Goal: Information Seeking & Learning: Understand process/instructions

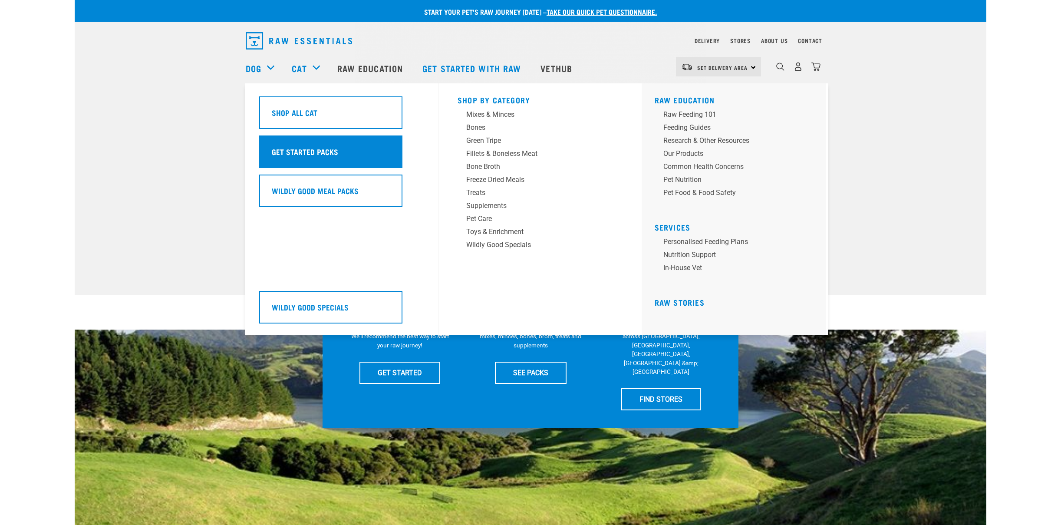
click at [347, 140] on div "Get Started Packs" at bounding box center [330, 151] width 143 height 33
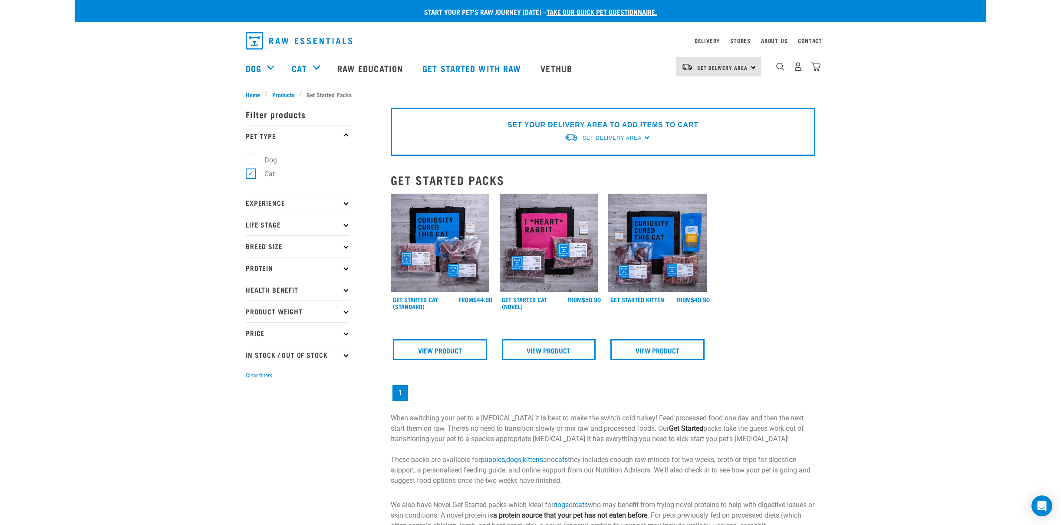
click at [428, 245] on img at bounding box center [440, 243] width 99 height 99
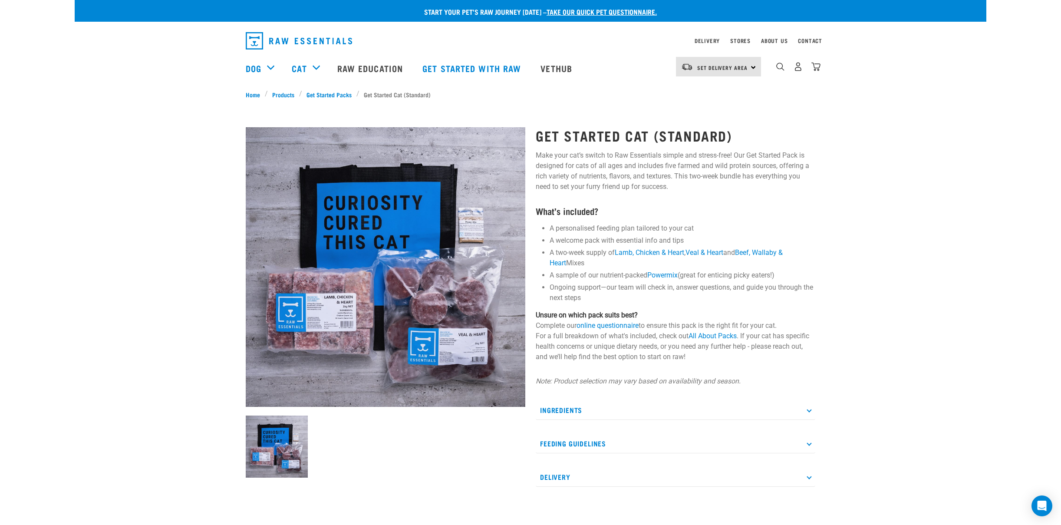
click at [709, 441] on p "Feeding Guidelines" at bounding box center [676, 444] width 280 height 20
